Goal: Navigation & Orientation: Find specific page/section

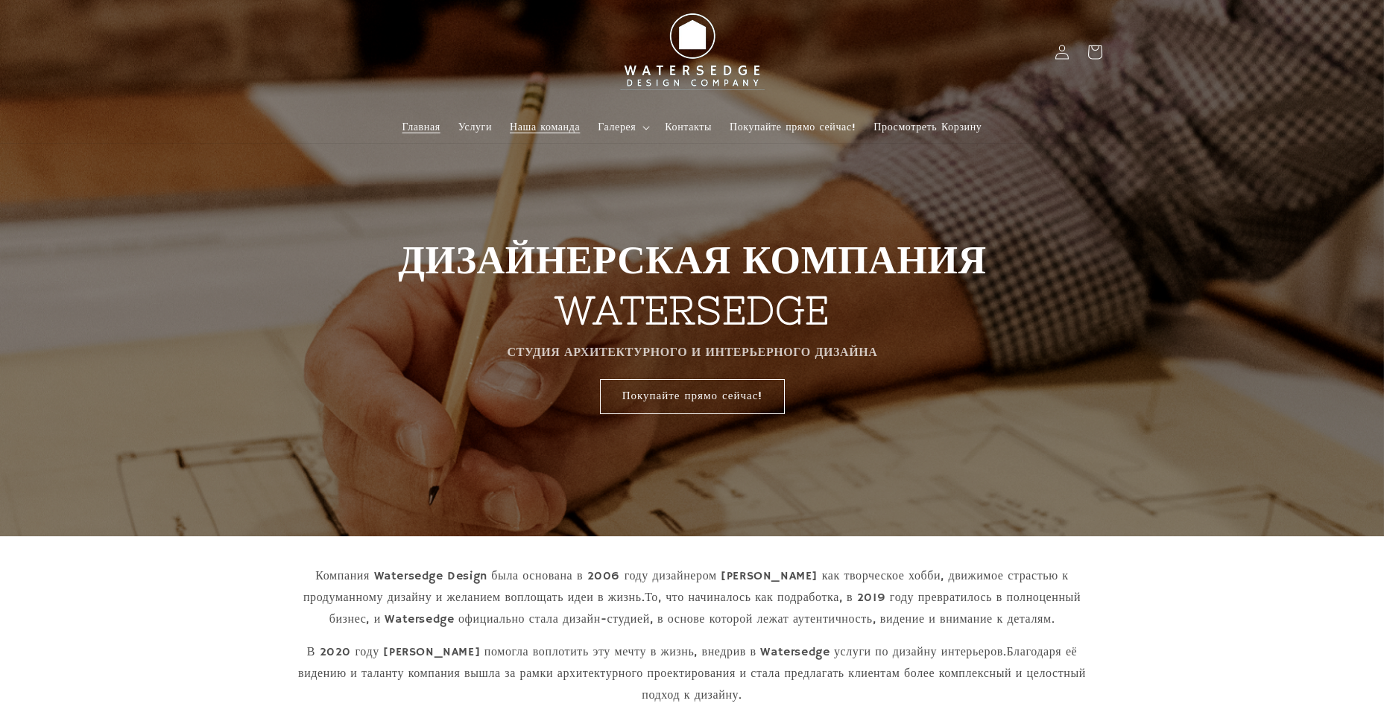
click at [560, 124] on ya-tr-span "Наша команда" at bounding box center [545, 127] width 70 height 13
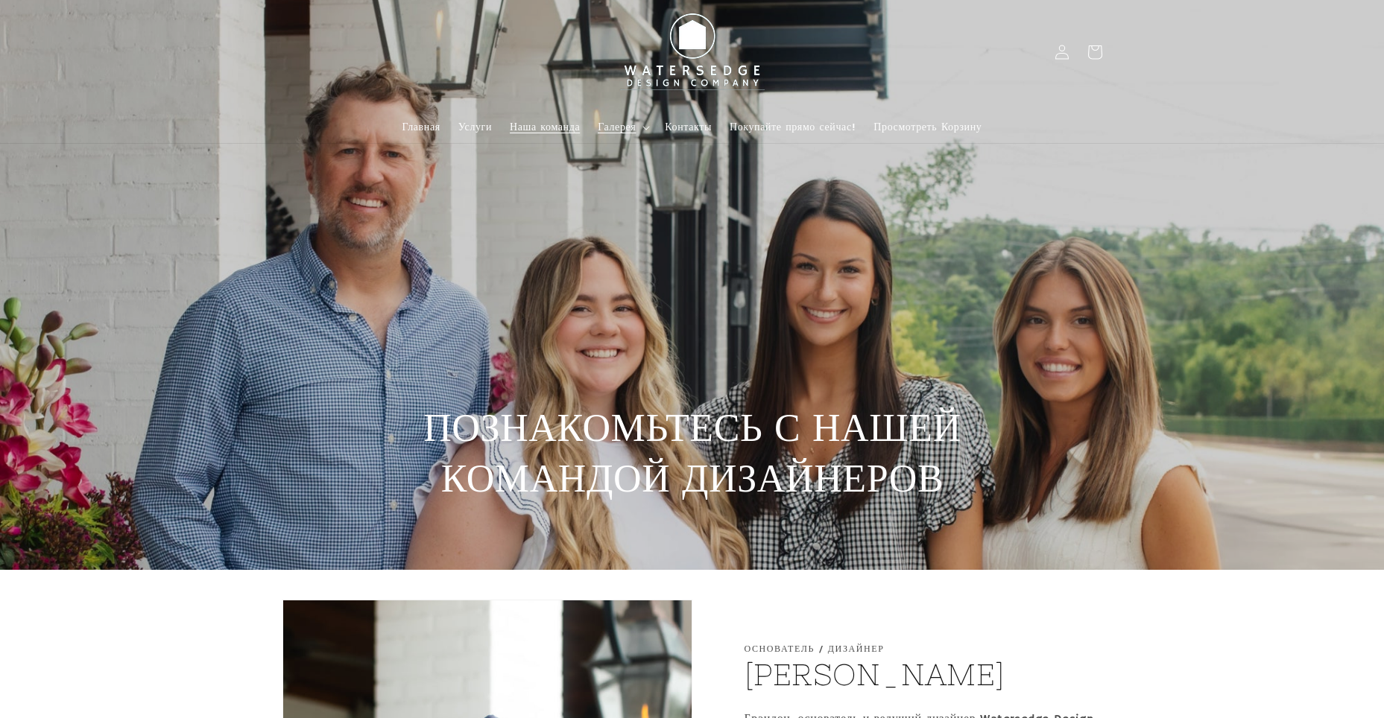
click at [647, 124] on summary "Галерея" at bounding box center [622, 127] width 67 height 31
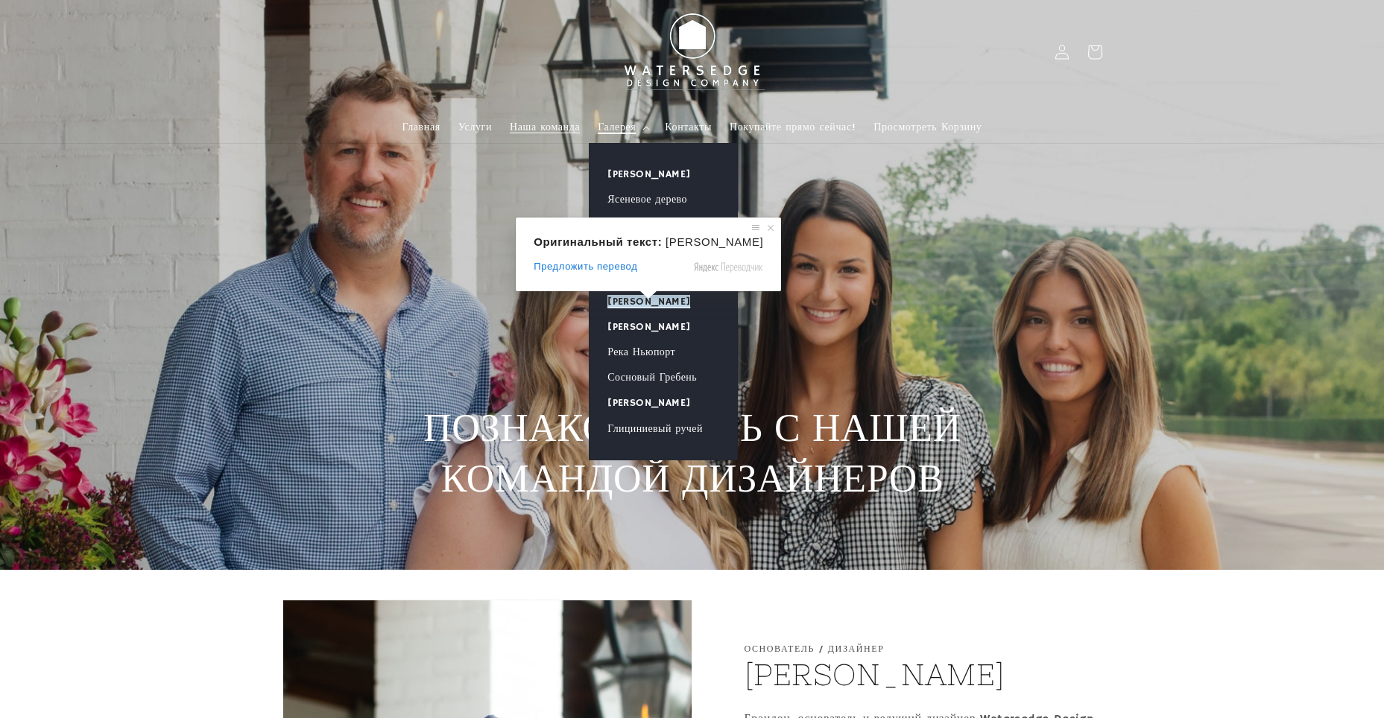
click at [648, 302] on ya-tr-span "[PERSON_NAME]" at bounding box center [648, 301] width 83 height 13
